Goal: Information Seeking & Learning: Find specific fact

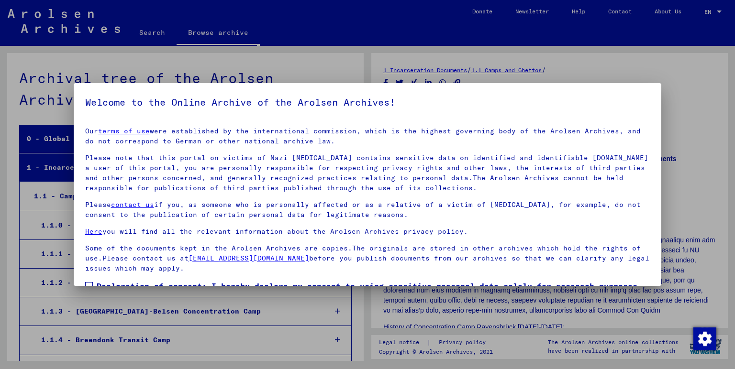
click at [558, 76] on div at bounding box center [367, 184] width 735 height 369
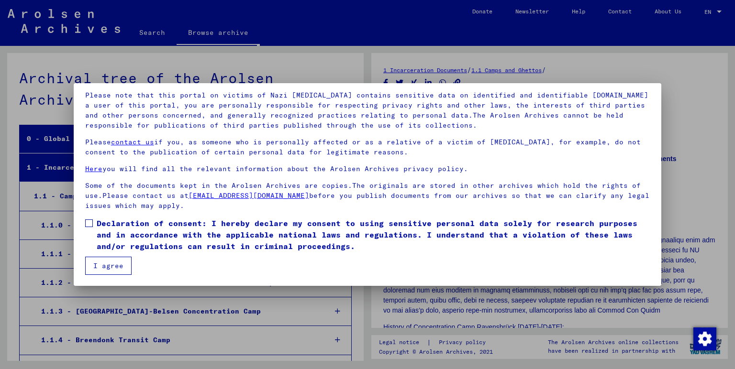
click at [92, 223] on span at bounding box center [89, 224] width 8 height 8
click at [102, 266] on button "I agree" at bounding box center [108, 266] width 46 height 18
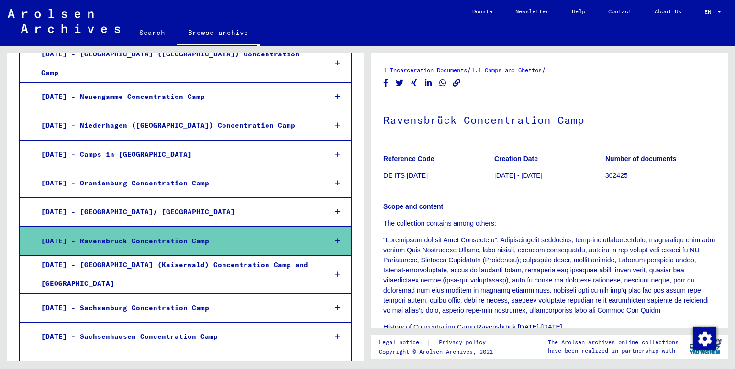
scroll to position [1057, 0]
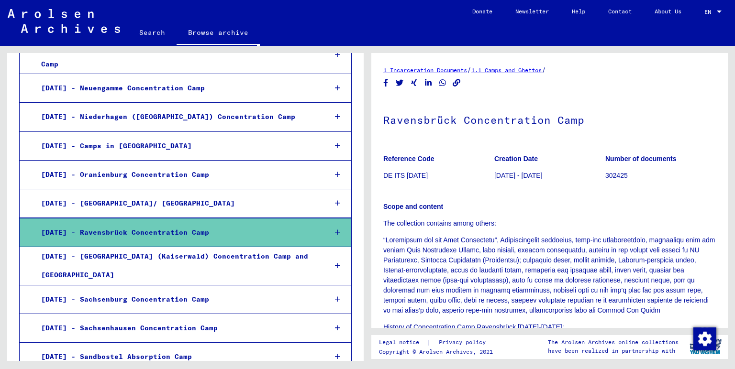
click at [188, 223] on div "[DATE] - Ravensbrück Concentration Camp" at bounding box center [176, 232] width 285 height 19
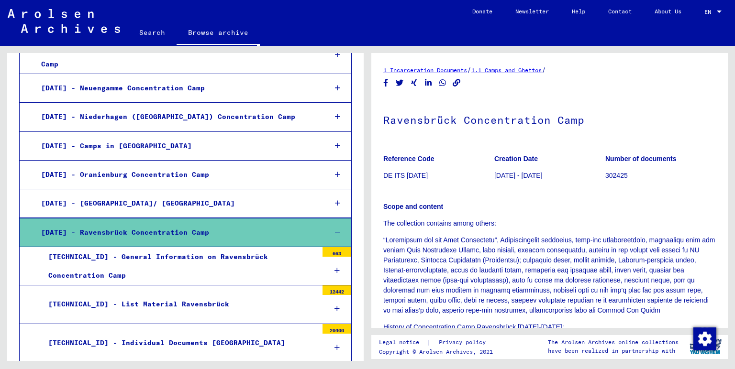
click at [188, 223] on div "[DATE] - Ravensbrück Concentration Camp" at bounding box center [176, 232] width 285 height 19
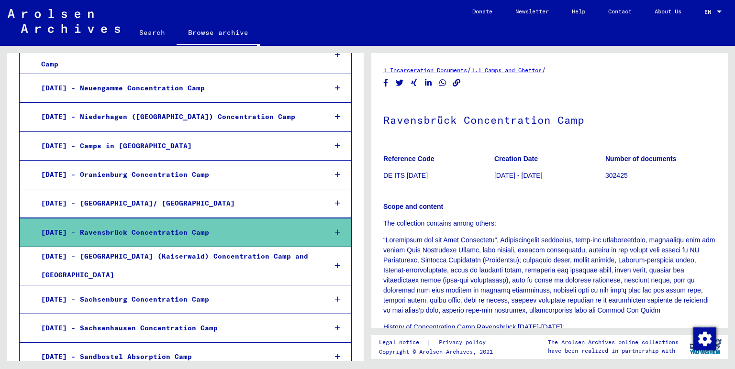
click at [188, 223] on div "[DATE] - Ravensbrück Concentration Camp" at bounding box center [176, 232] width 285 height 19
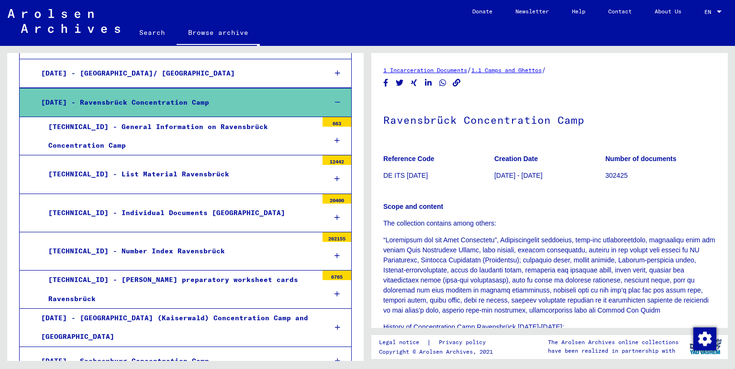
scroll to position [1162, 0]
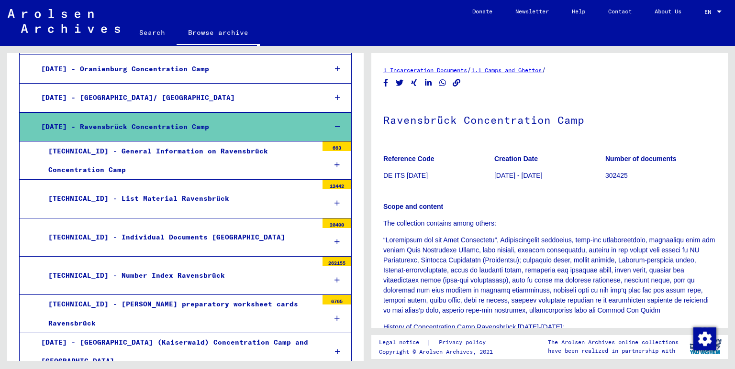
click at [210, 228] on div "[TECHNICAL_ID] - Individual Documents [GEOGRAPHIC_DATA]" at bounding box center [179, 237] width 277 height 19
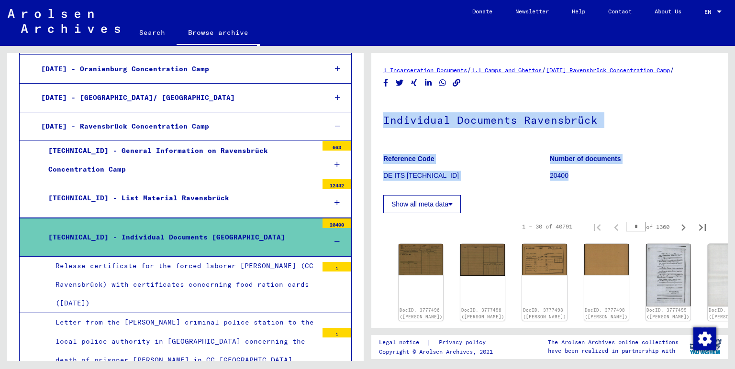
drag, startPoint x: 378, startPoint y: 48, endPoint x: 609, endPoint y: 155, distance: 254.4
copy div "Individual Documents Ravensbrück Reference Code DE ITS [TECHNICAL_ID] Number of…"
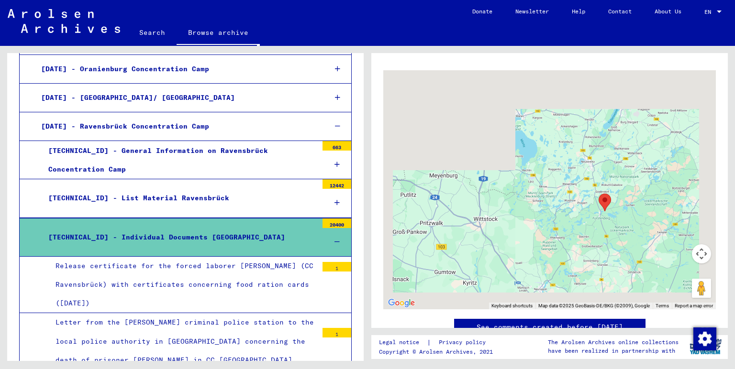
scroll to position [610, 0]
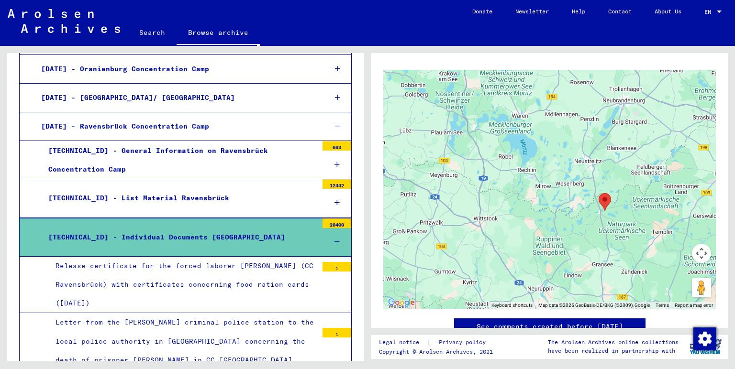
click at [243, 257] on div "Release certificate for the forced laborer [PERSON_NAME] (CC Ravensbrück) with …" at bounding box center [182, 285] width 269 height 56
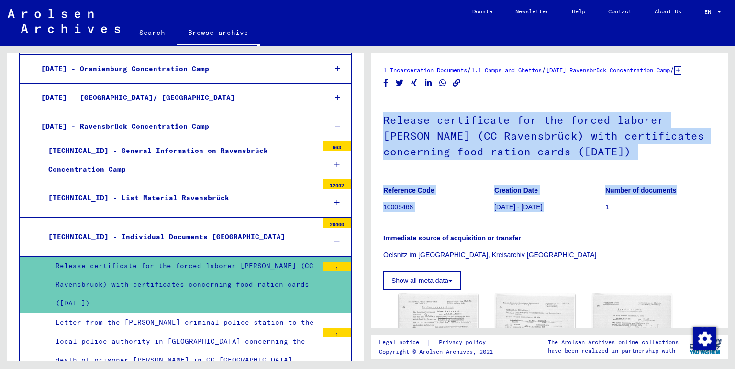
drag, startPoint x: 383, startPoint y: 110, endPoint x: 696, endPoint y: 187, distance: 322.0
click at [696, 187] on yv-its-full-details "1 Incarceration Documents / 1.1 Camps and Ghettos / [DATE] Ravensbrück Concentr…" at bounding box center [549, 366] width 357 height 602
copy div "Release certificate for the forced laborer [PERSON_NAME] (CC Ravensbrück) with …"
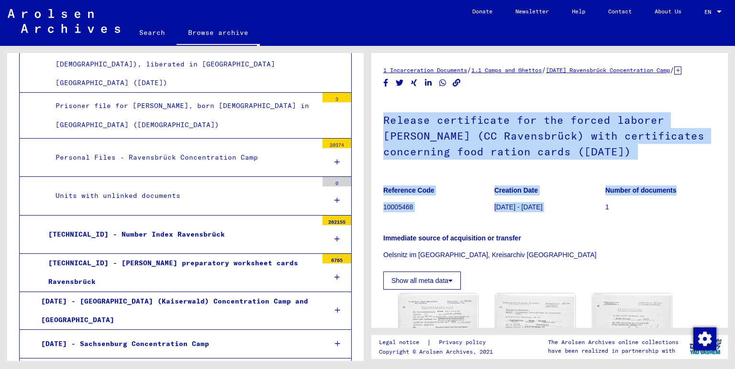
click at [512, 67] on link "1.1 Camps and Ghettos" at bounding box center [506, 70] width 70 height 7
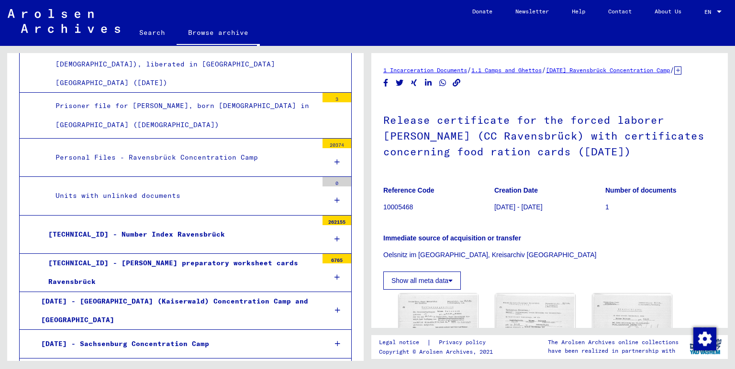
click at [599, 67] on link "[DATE] Ravensbrück Concentration Camp" at bounding box center [608, 70] width 124 height 7
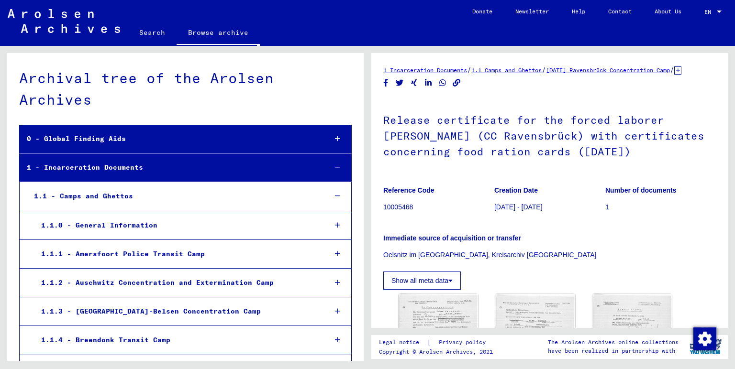
click at [120, 216] on div "1.1.0 - General Information" at bounding box center [176, 225] width 285 height 19
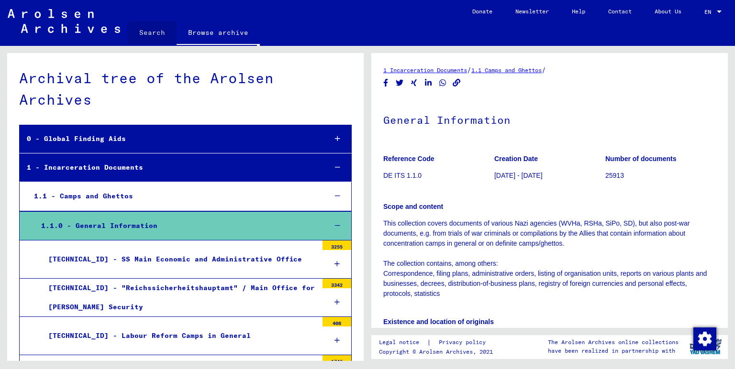
click at [147, 21] on link "Search" at bounding box center [152, 32] width 49 height 23
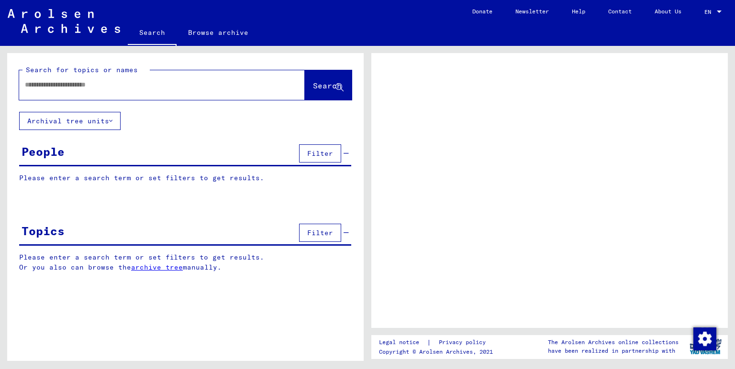
click at [137, 80] on input "text" at bounding box center [153, 85] width 257 height 10
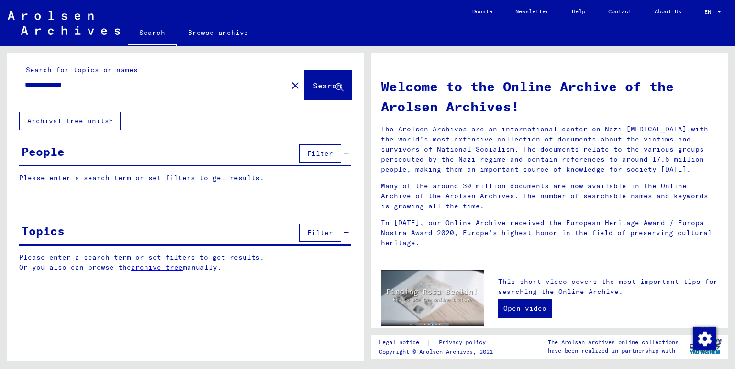
type input "**********"
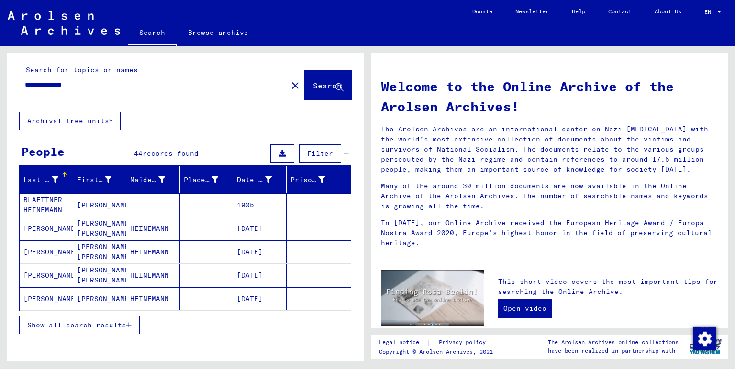
click at [129, 322] on icon "button" at bounding box center [128, 325] width 5 height 7
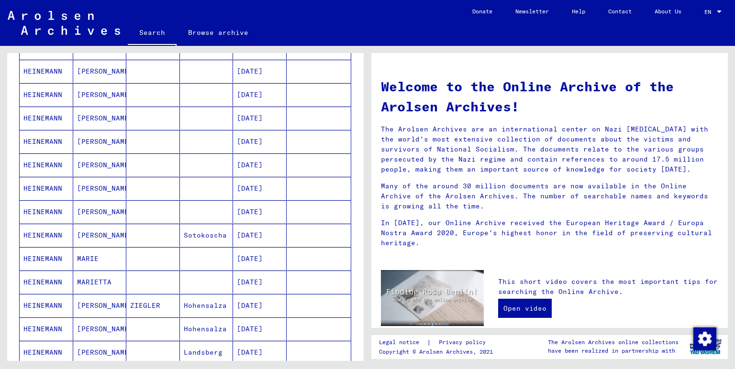
scroll to position [476, 0]
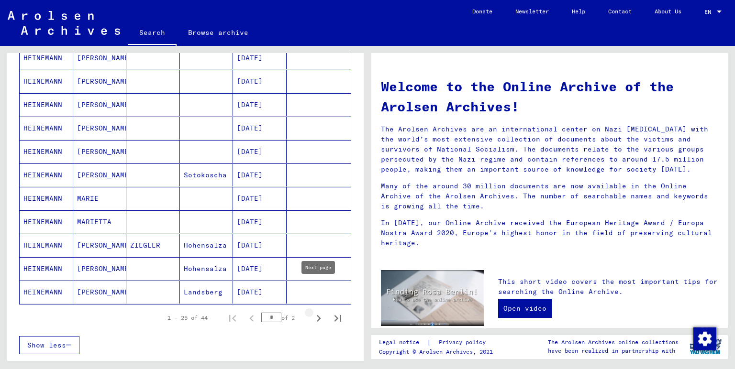
click at [316, 312] on icon "Next page" at bounding box center [318, 318] width 13 height 13
type input "*"
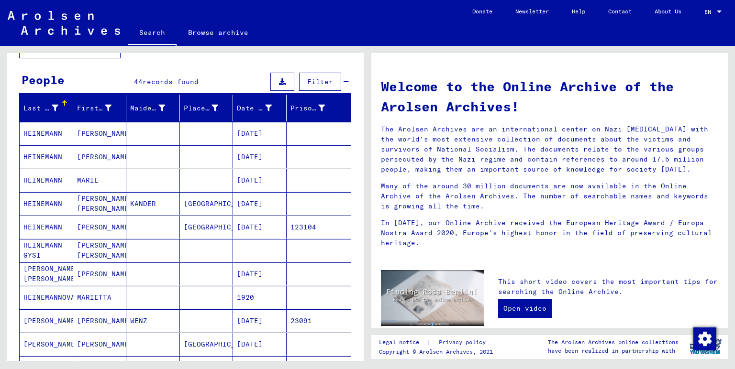
scroll to position [71, 0]
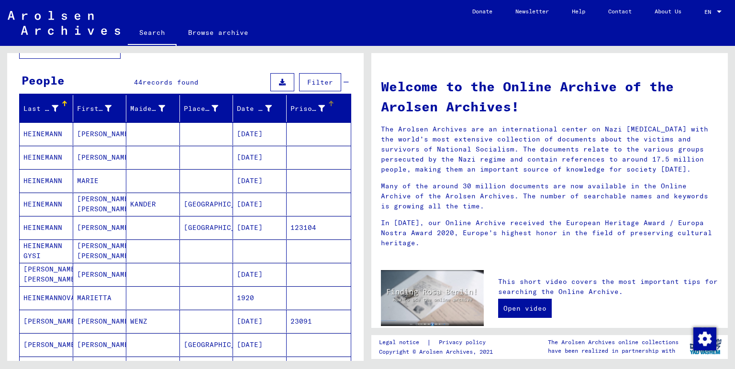
click at [320, 104] on div "Prisoner #" at bounding box center [307, 109] width 35 height 10
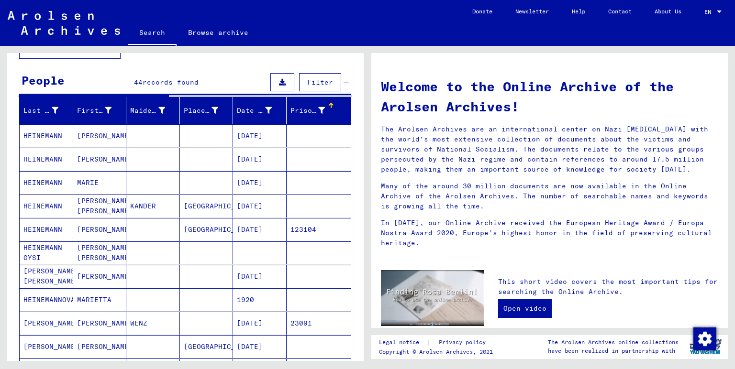
scroll to position [61, 0]
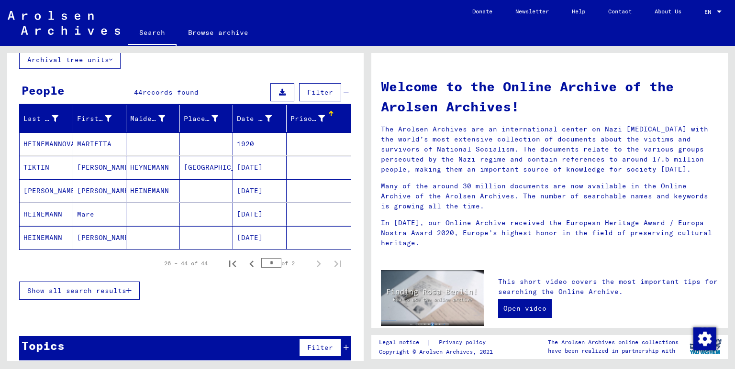
click at [112, 287] on span "Show all search results" at bounding box center [76, 291] width 99 height 9
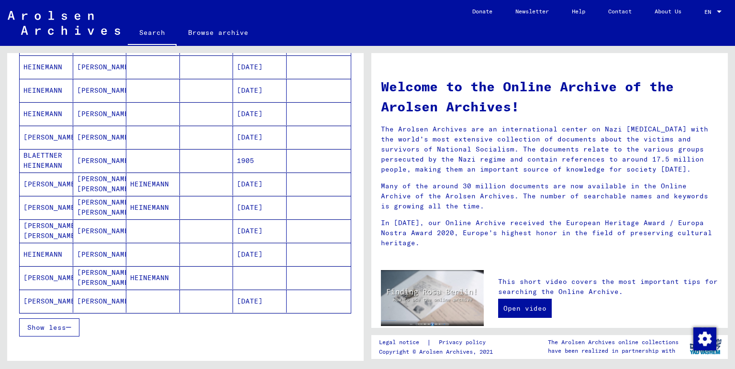
scroll to position [484, 0]
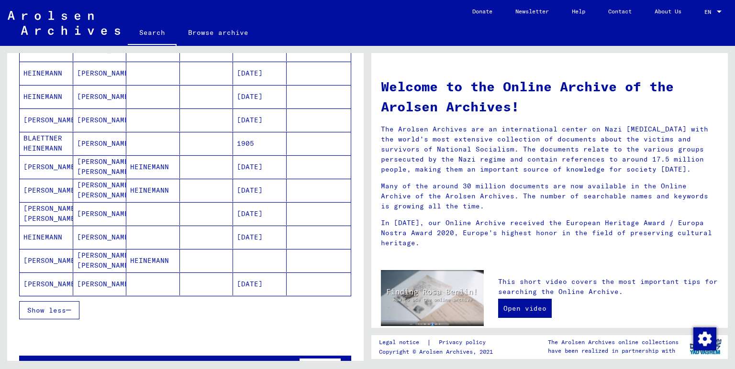
click at [54, 273] on mat-cell "[PERSON_NAME]" at bounding box center [47, 284] width 54 height 23
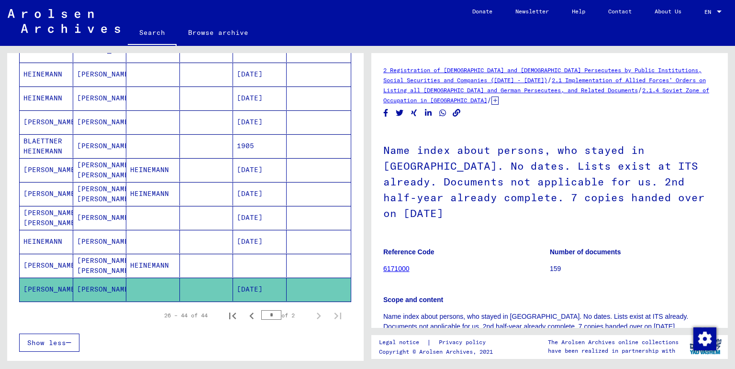
click at [254, 278] on mat-cell "[DATE]" at bounding box center [260, 289] width 54 height 23
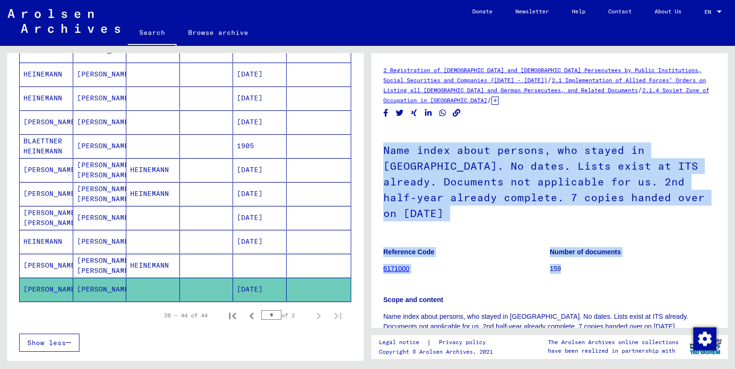
drag, startPoint x: 379, startPoint y: 44, endPoint x: 596, endPoint y: 246, distance: 297.0
click at [596, 246] on div "2 Registration of [DEMOGRAPHIC_DATA] and [DEMOGRAPHIC_DATA] Persecutees by Publ…" at bounding box center [549, 190] width 357 height 275
copy div "Name index about persons, who stayed in [GEOGRAPHIC_DATA]. No dates. Lists exis…"
click at [689, 241] on figure "Number of documents 159" at bounding box center [633, 262] width 166 height 43
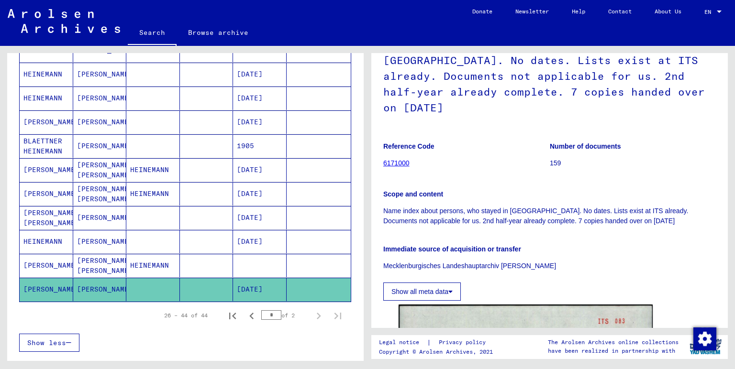
scroll to position [264, 0]
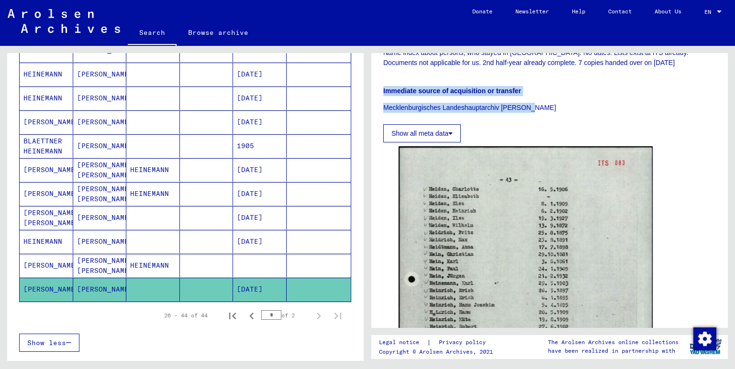
drag, startPoint x: 384, startPoint y: 56, endPoint x: 547, endPoint y: 75, distance: 163.8
click at [547, 75] on div "Immediate source of acquisition or transfer Mecklenburgisches Landeshauptarchiv…" at bounding box center [549, 94] width 333 height 38
copy div "Immediate source of acquisition or transfer Mecklenburgisches Landeshauptarchiv…"
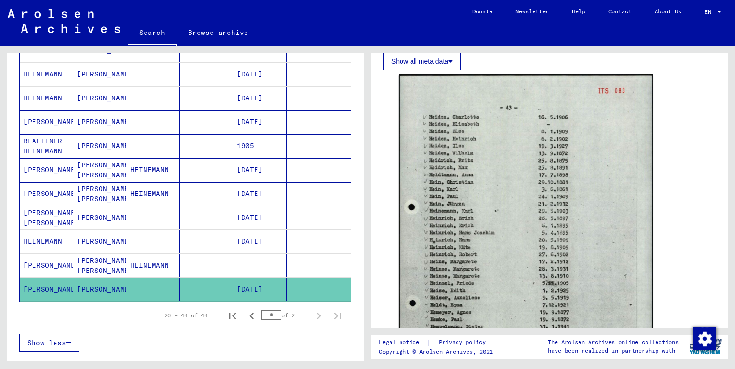
scroll to position [125, 0]
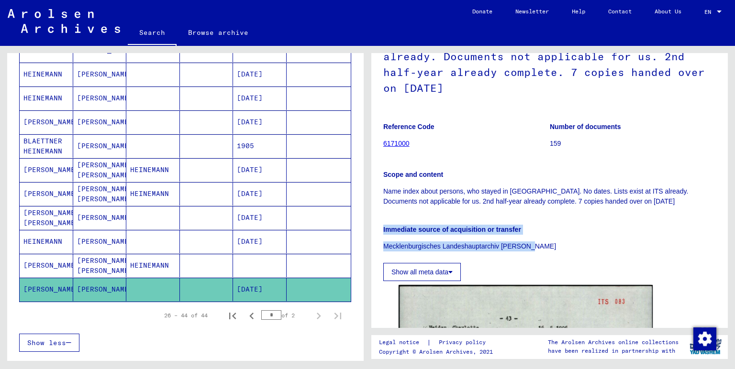
click at [428, 263] on button "Show all meta data" at bounding box center [422, 272] width 78 height 18
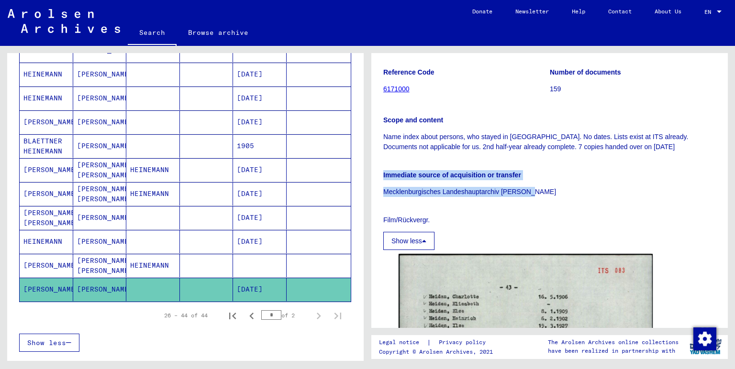
scroll to position [231, 0]
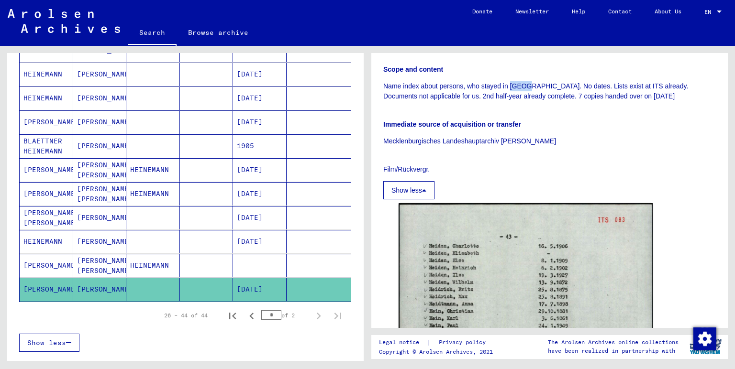
drag, startPoint x: 510, startPoint y: 54, endPoint x: 532, endPoint y: 56, distance: 21.6
click at [529, 81] on p "Name index about persons, who stayed in [GEOGRAPHIC_DATA]. No dates. Lists exis…" at bounding box center [549, 91] width 333 height 20
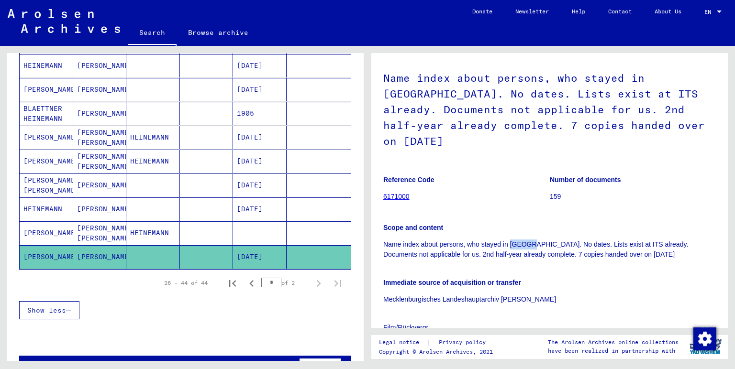
scroll to position [538, 0]
